Goal: Transaction & Acquisition: Purchase product/service

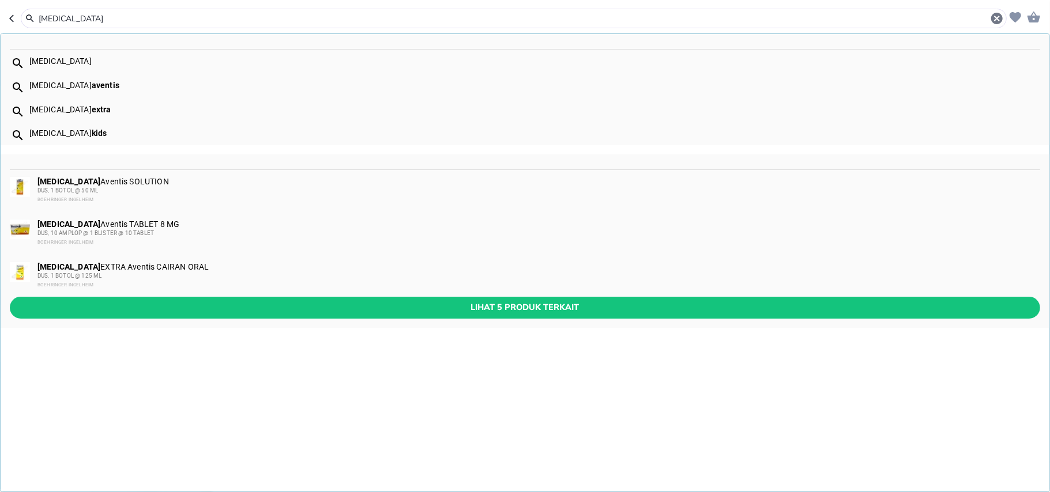
click at [67, 21] on input "[MEDICAL_DATA]" at bounding box center [513, 19] width 953 height 12
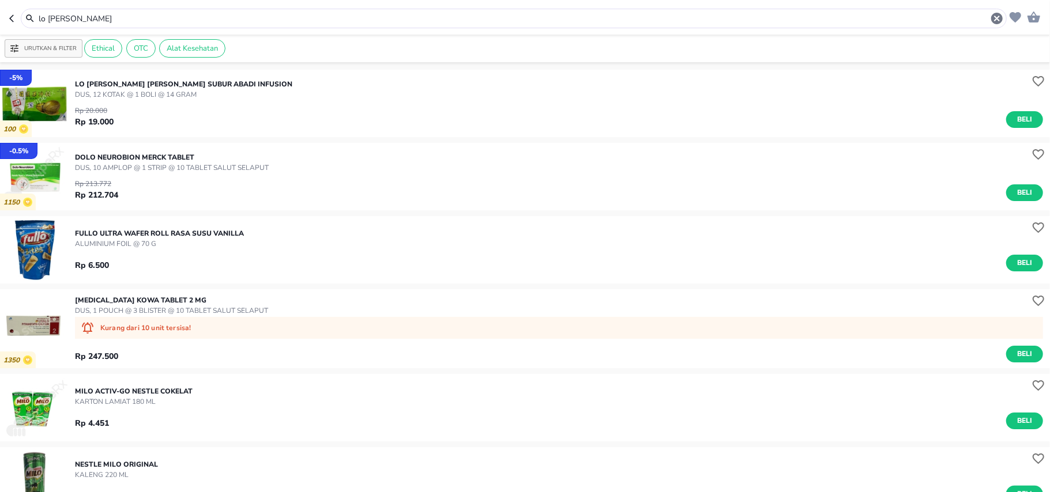
click at [174, 111] on div "Rp 20.000 Rp 19.000 Beli" at bounding box center [559, 114] width 968 height 28
click at [123, 85] on p "LO [PERSON_NAME] [PERSON_NAME] Subur Abadi INFUSION" at bounding box center [183, 84] width 217 height 10
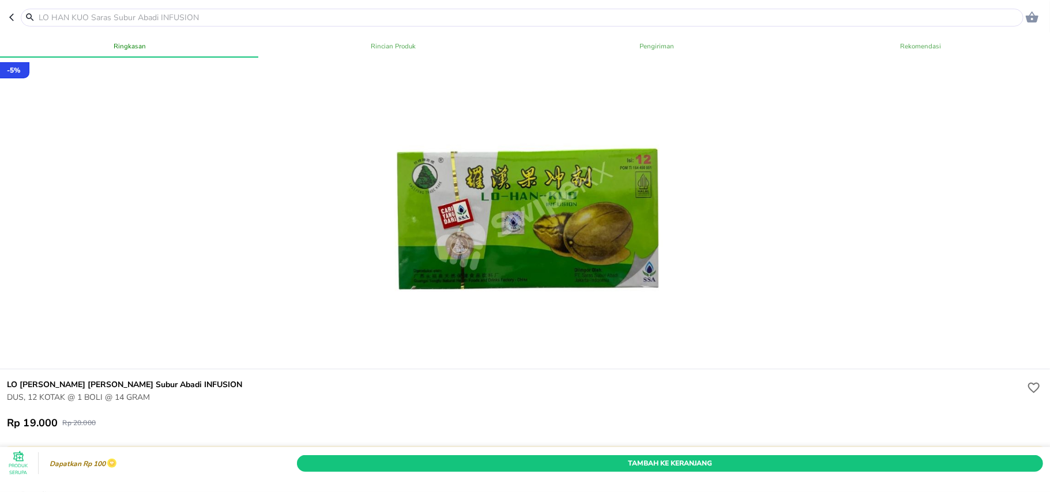
scroll to position [153, 0]
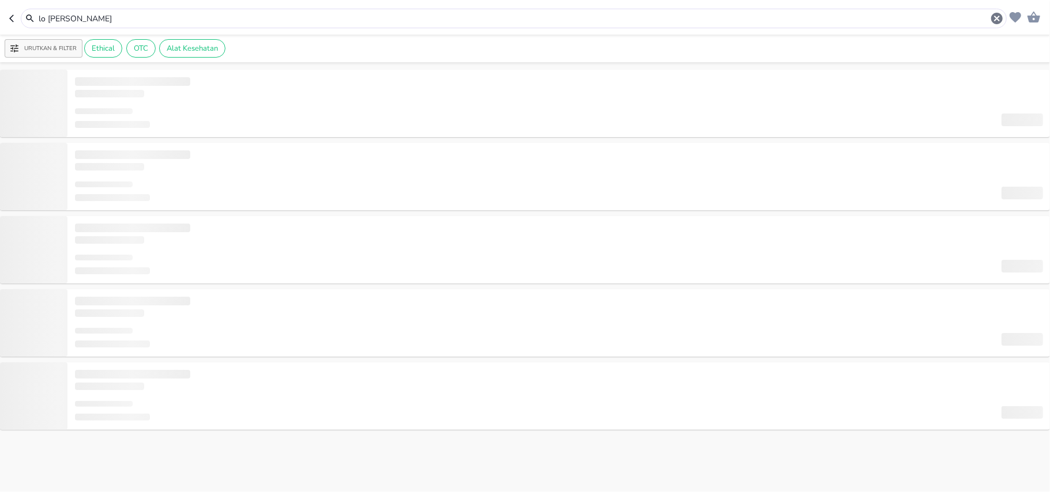
type input "[MEDICAL_DATA]"
